Goal: Task Accomplishment & Management: Complete application form

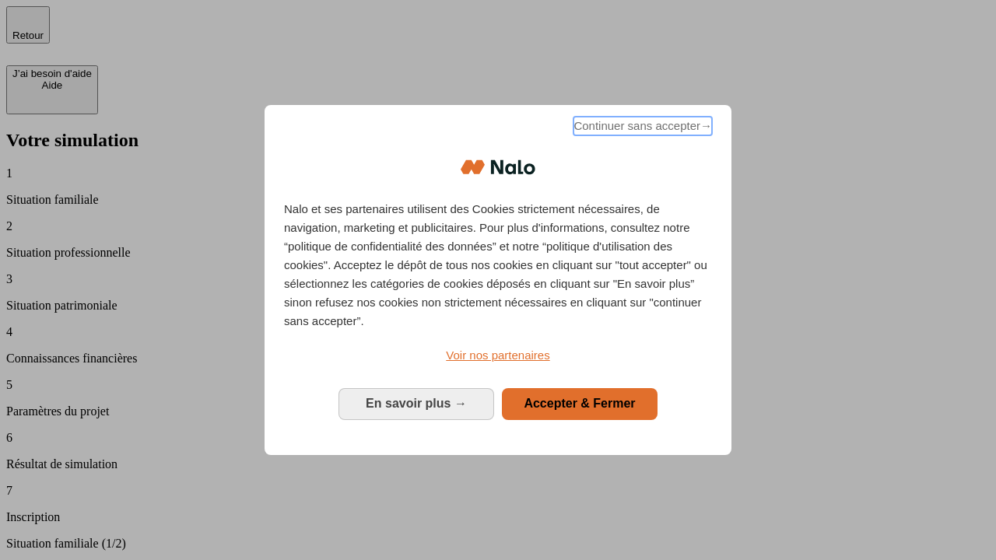
click at [641, 128] on span "Continuer sans accepter →" at bounding box center [642, 126] width 139 height 19
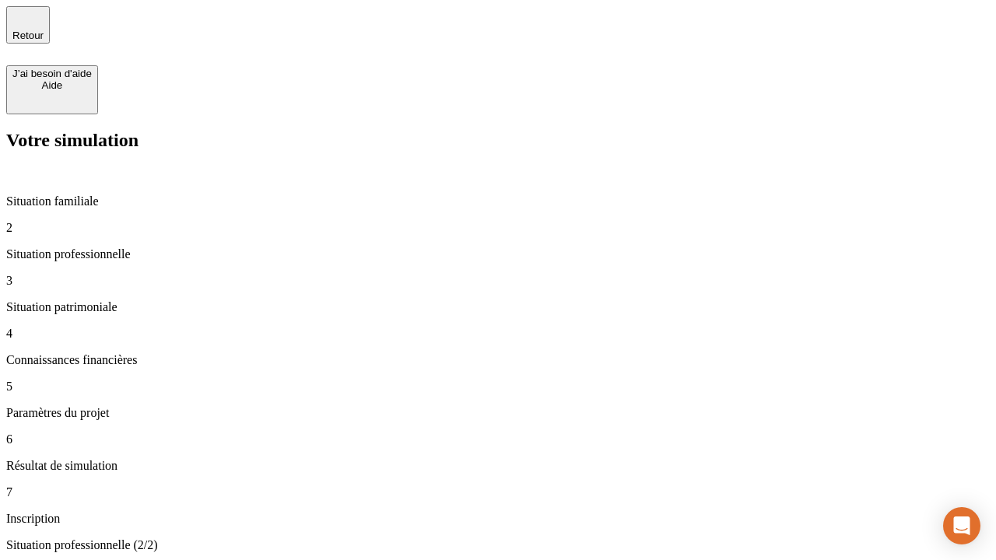
type input "30 000"
type input "40 000"
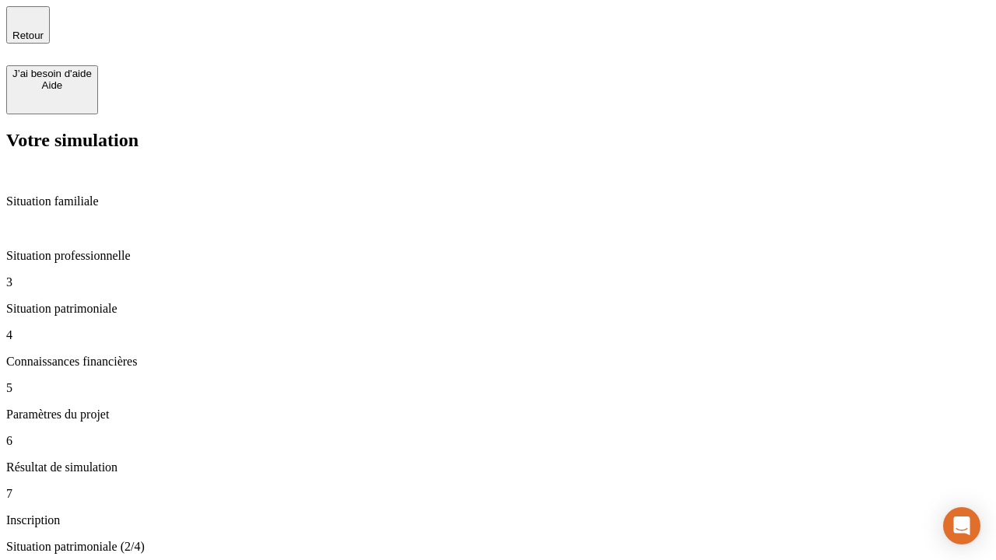
type input "1 100"
type input "20"
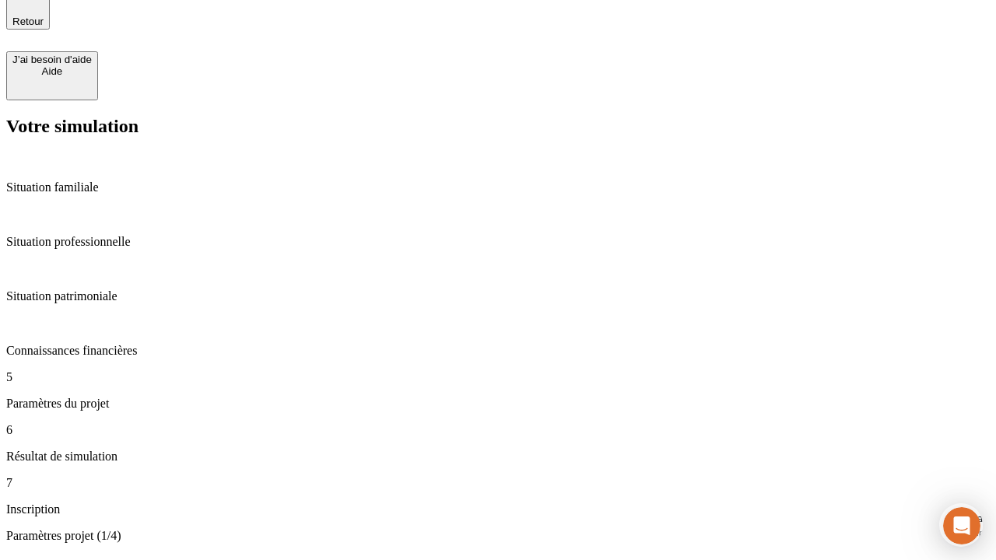
scroll to position [48, 0]
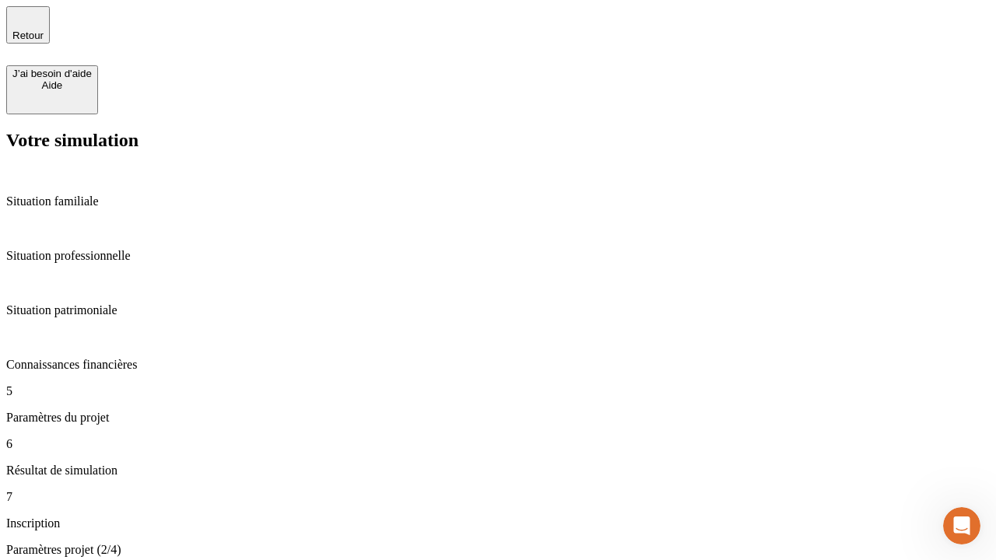
type input "40"
type input "62"
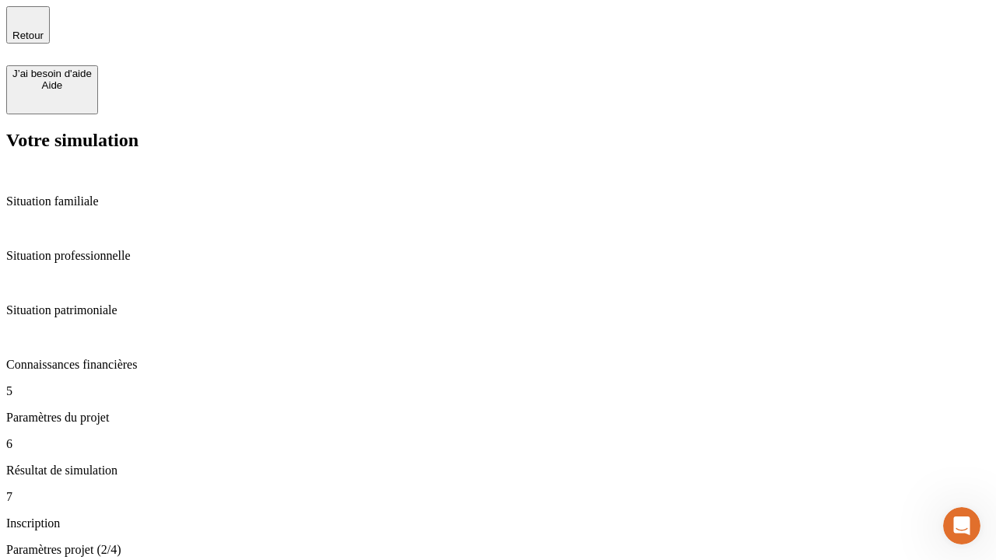
type input "50 000"
type input "640"
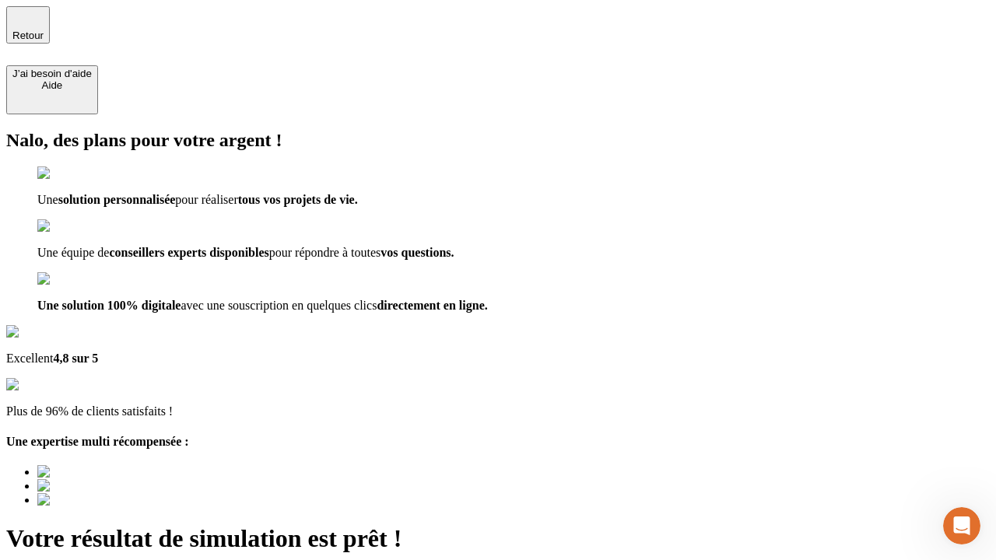
type input "[EMAIL_ADDRESS][DOMAIN_NAME]"
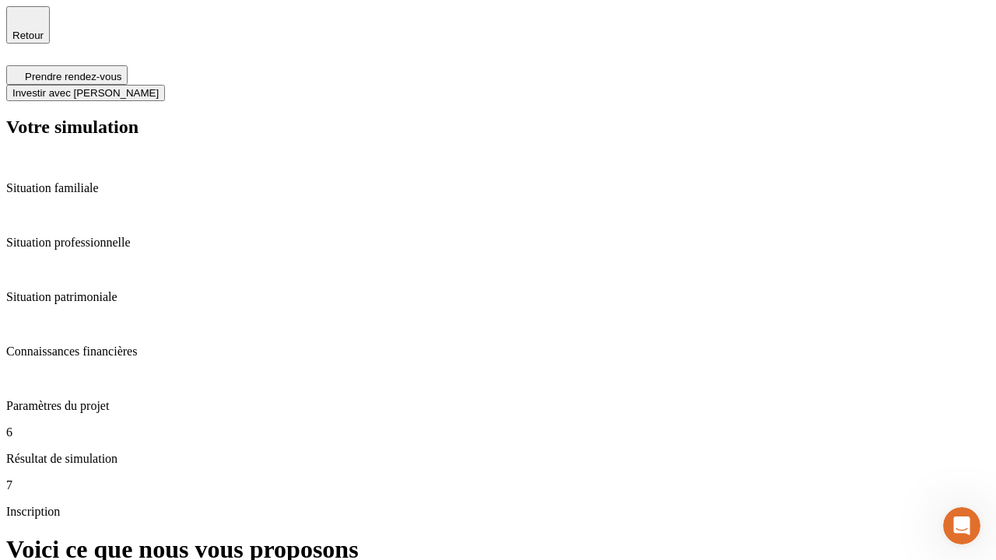
click at [159, 87] on span "Investir avec [PERSON_NAME]" at bounding box center [85, 93] width 146 height 12
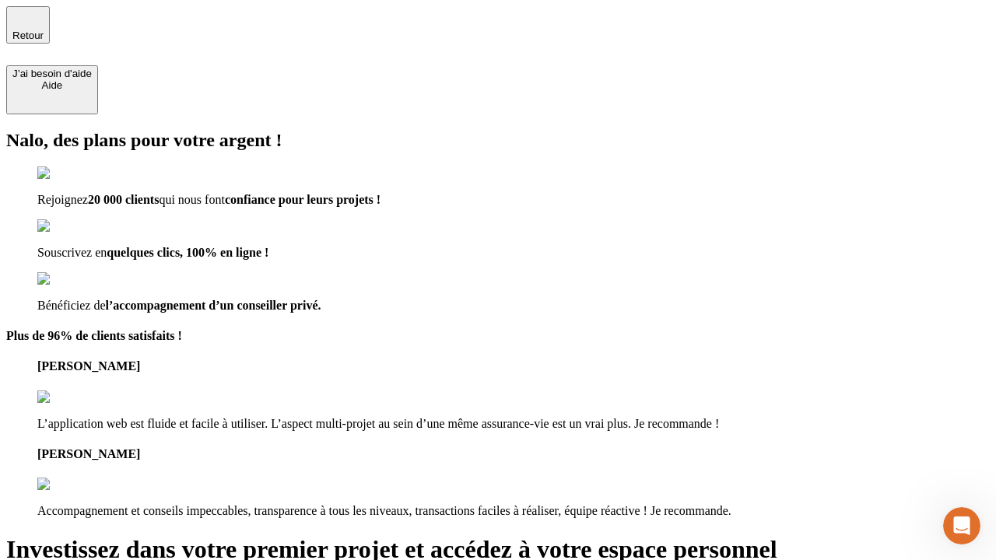
type input "[PERSON_NAME][EMAIL_ADDRESS][DOMAIN_NAME]"
